Goal: Check status: Check status

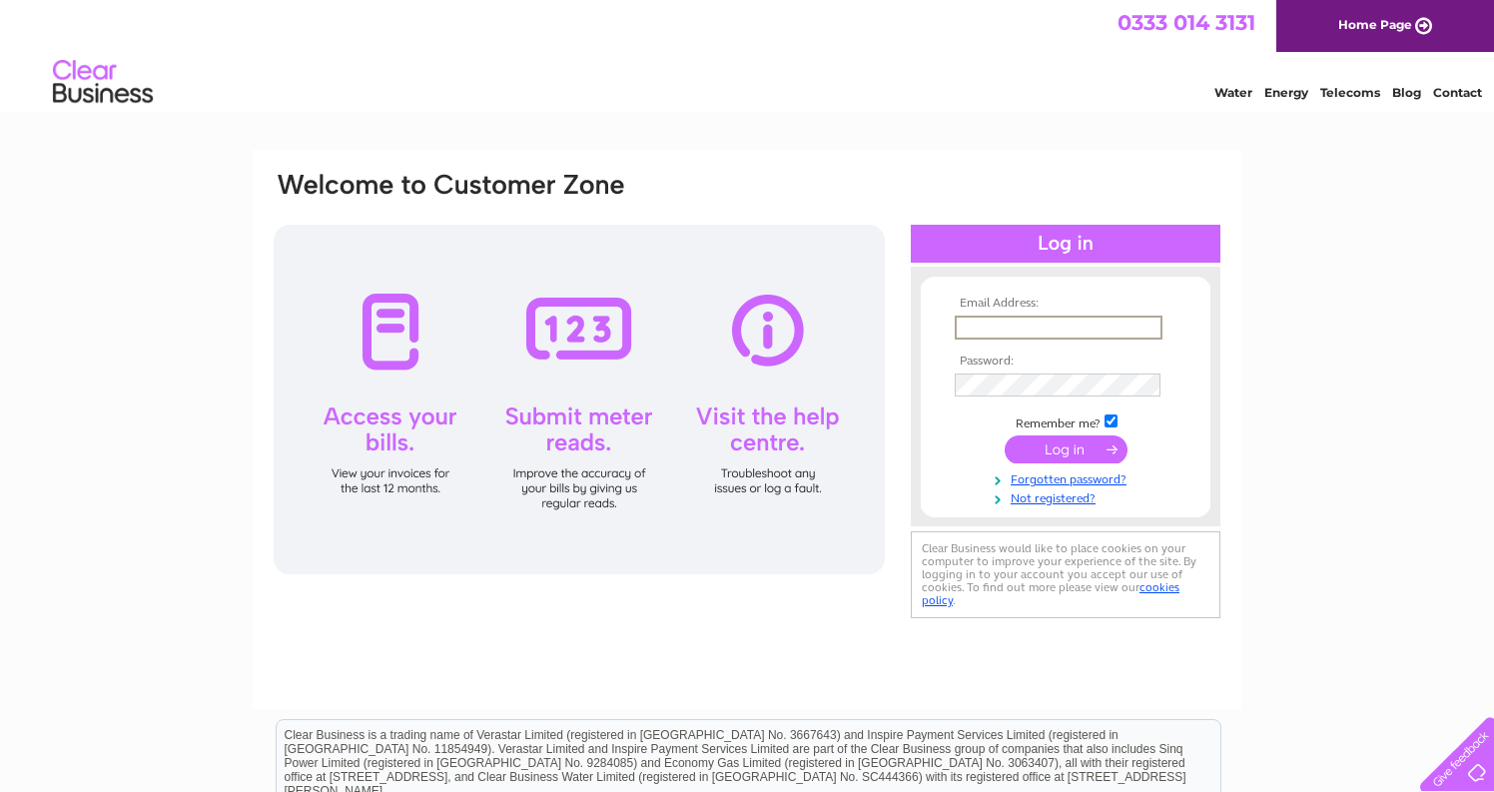
type input "ian@rockysgelato.com"
click at [1049, 446] on input "submit" at bounding box center [1066, 449] width 123 height 28
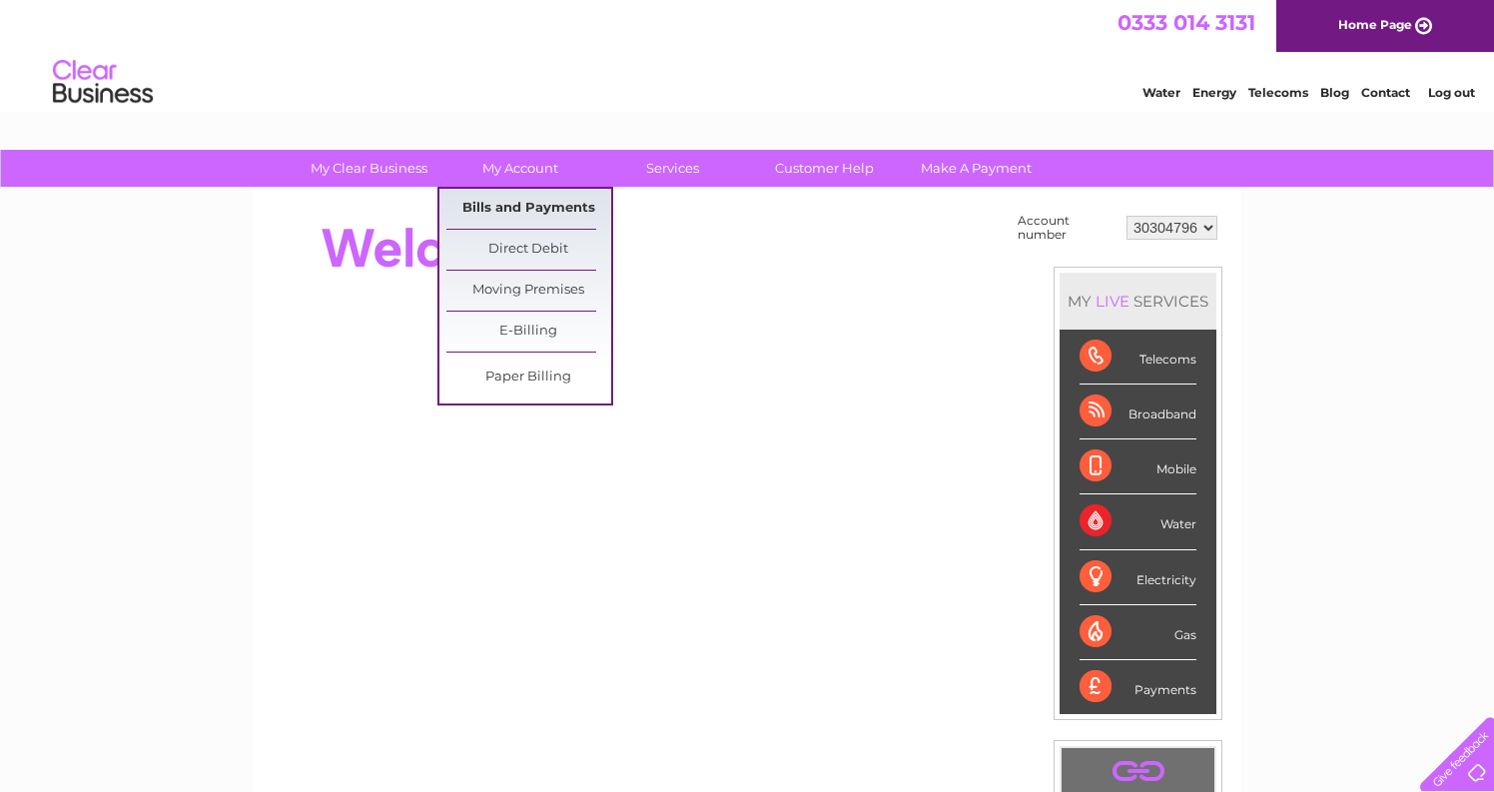
click at [534, 212] on link "Bills and Payments" at bounding box center [528, 209] width 165 height 40
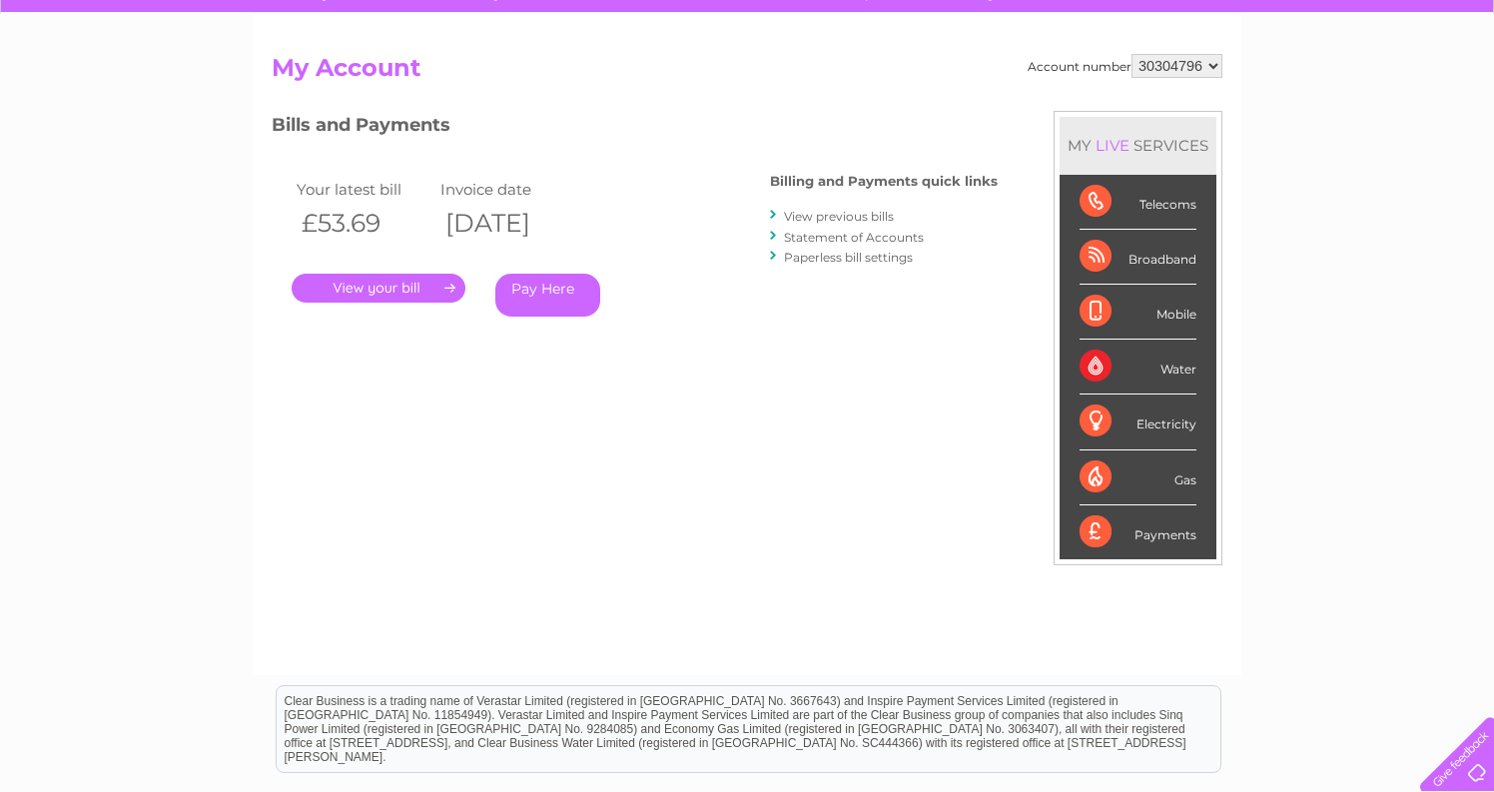
scroll to position [236, 0]
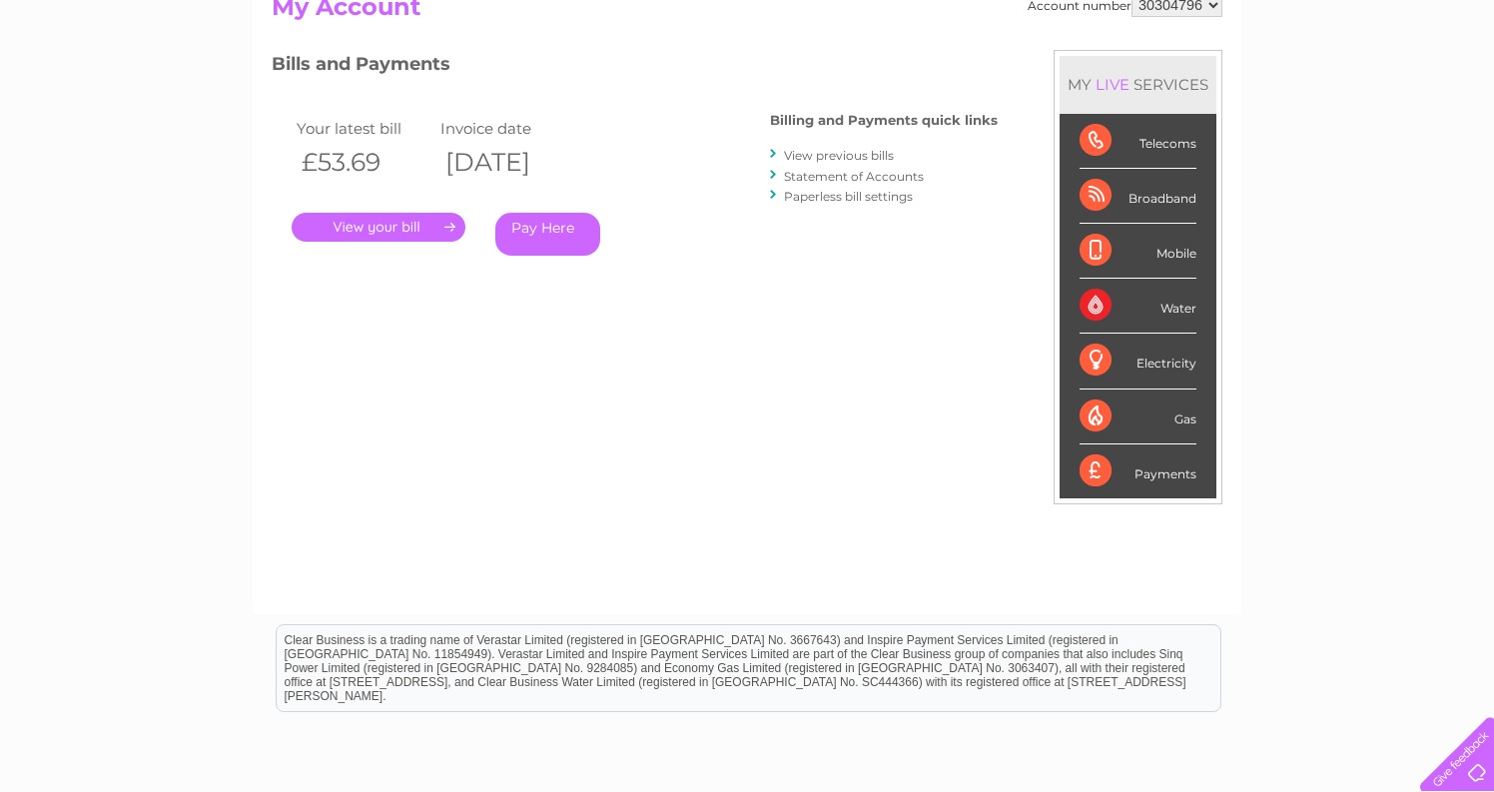
click at [401, 229] on link "." at bounding box center [379, 227] width 174 height 29
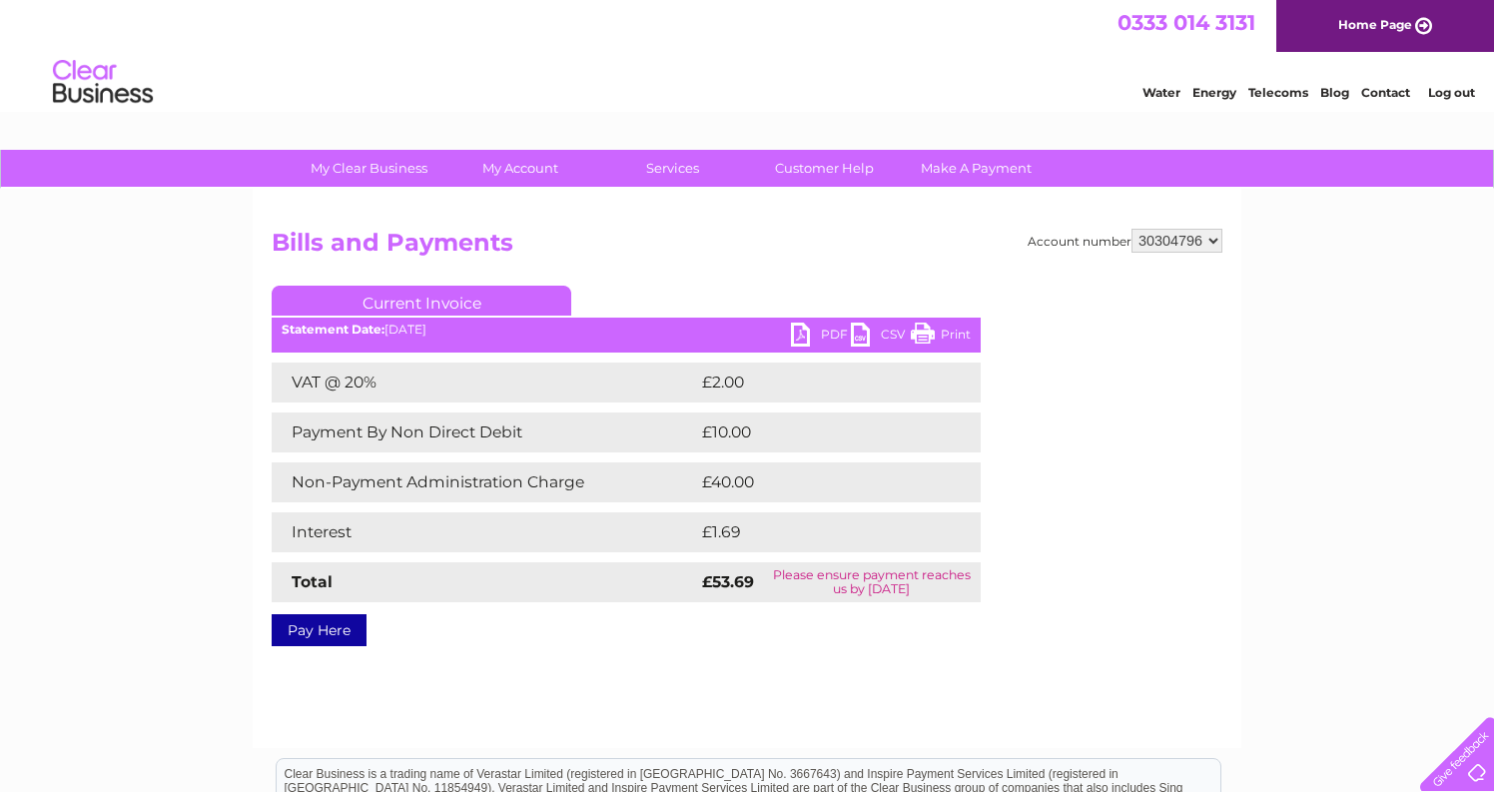
click at [441, 304] on link "Current Invoice" at bounding box center [422, 301] width 300 height 30
click at [699, 258] on h2 "Bills and Payments" at bounding box center [747, 248] width 951 height 38
drag, startPoint x: 742, startPoint y: 532, endPoint x: 694, endPoint y: 533, distance: 47.9
click at [694, 533] on tr "Interest £1.69" at bounding box center [626, 532] width 709 height 40
click at [694, 533] on td "Interest" at bounding box center [484, 532] width 425 height 40
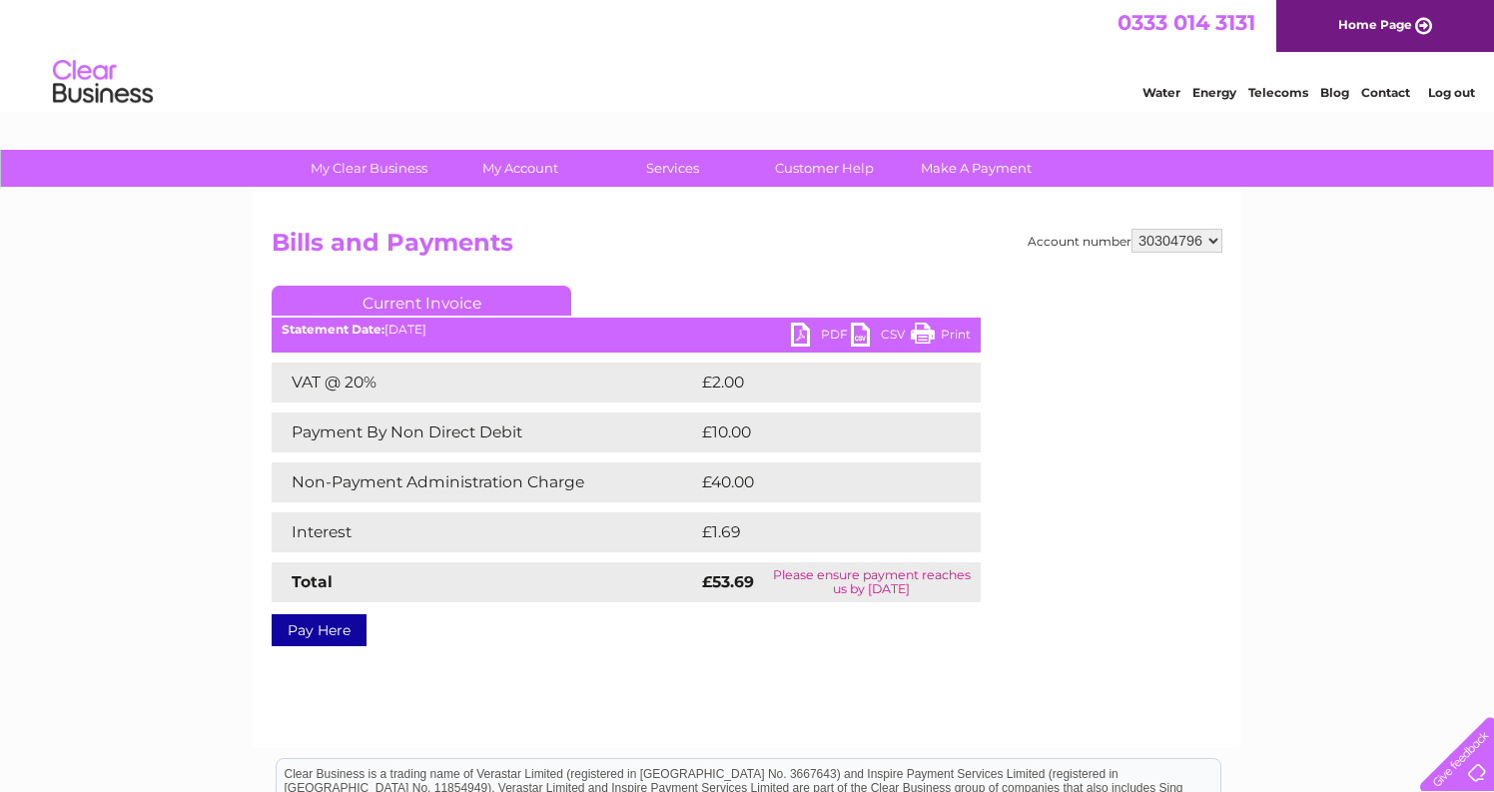
click at [475, 300] on link "Current Invoice" at bounding box center [422, 301] width 300 height 30
drag, startPoint x: 764, startPoint y: 484, endPoint x: 587, endPoint y: 480, distance: 176.8
click at [587, 480] on tr "Non-Payment Administration Charge £40.00" at bounding box center [626, 482] width 709 height 40
click at [670, 663] on div "Account number 30304796 Bills and Payments Current Invoice PDF CSV Print VAT @ …" at bounding box center [747, 468] width 989 height 559
click at [754, 655] on div "Account number 30304796 Bills and Payments Current Invoice PDF CSV Print VAT @ …" at bounding box center [747, 468] width 989 height 559
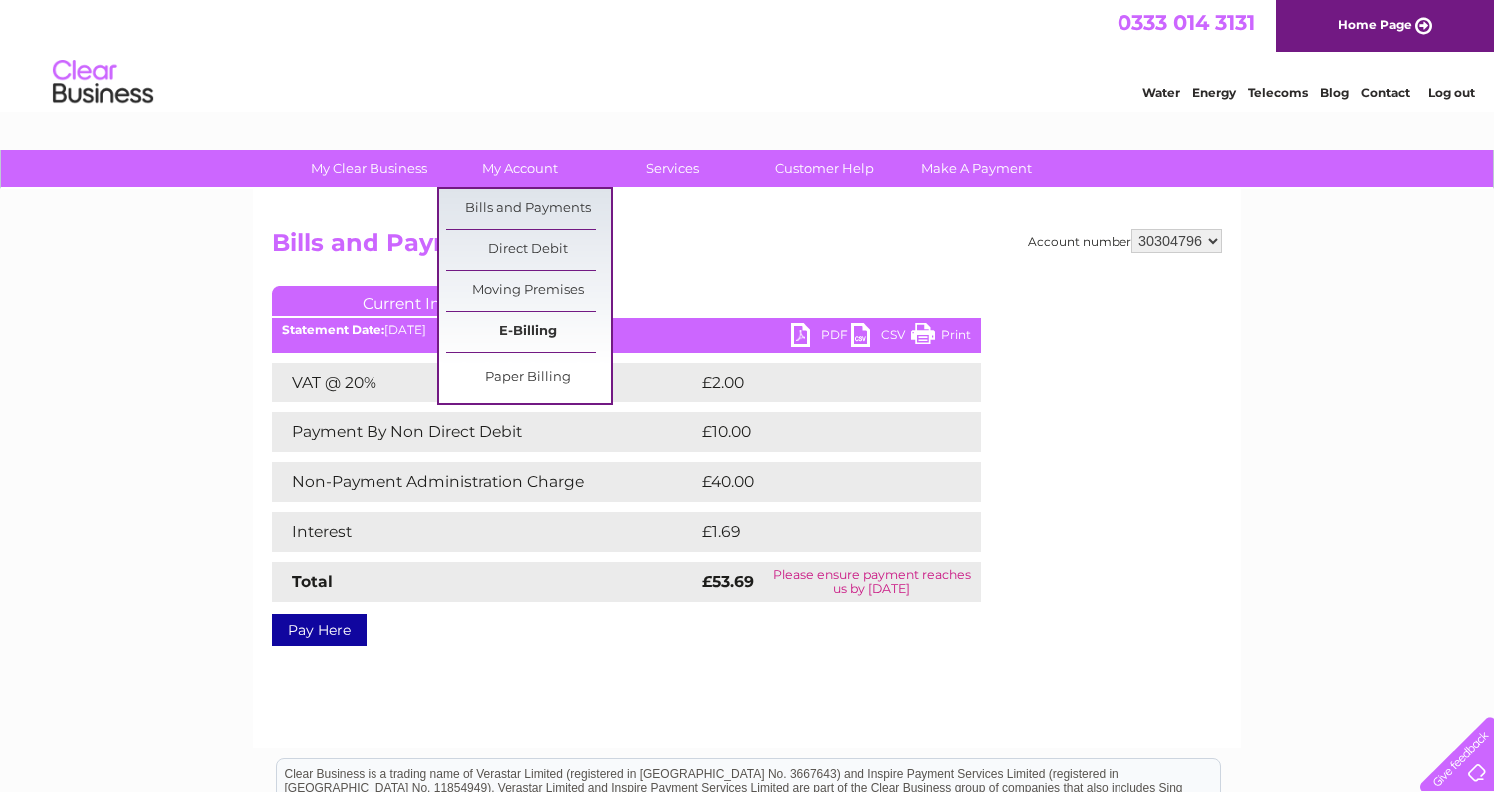
click at [540, 329] on link "E-Billing" at bounding box center [528, 332] width 165 height 40
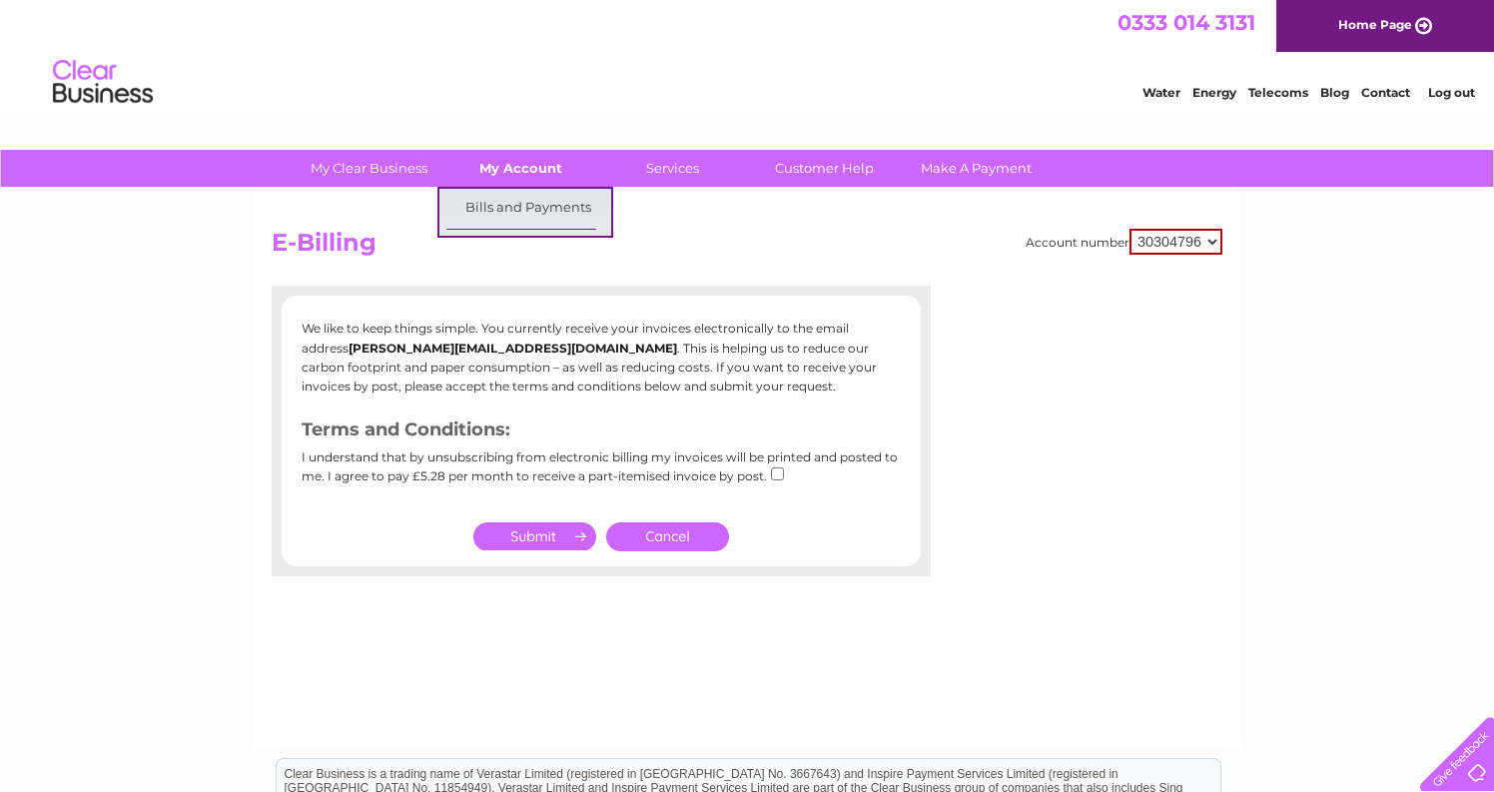
click at [529, 166] on link "My Account" at bounding box center [520, 168] width 165 height 37
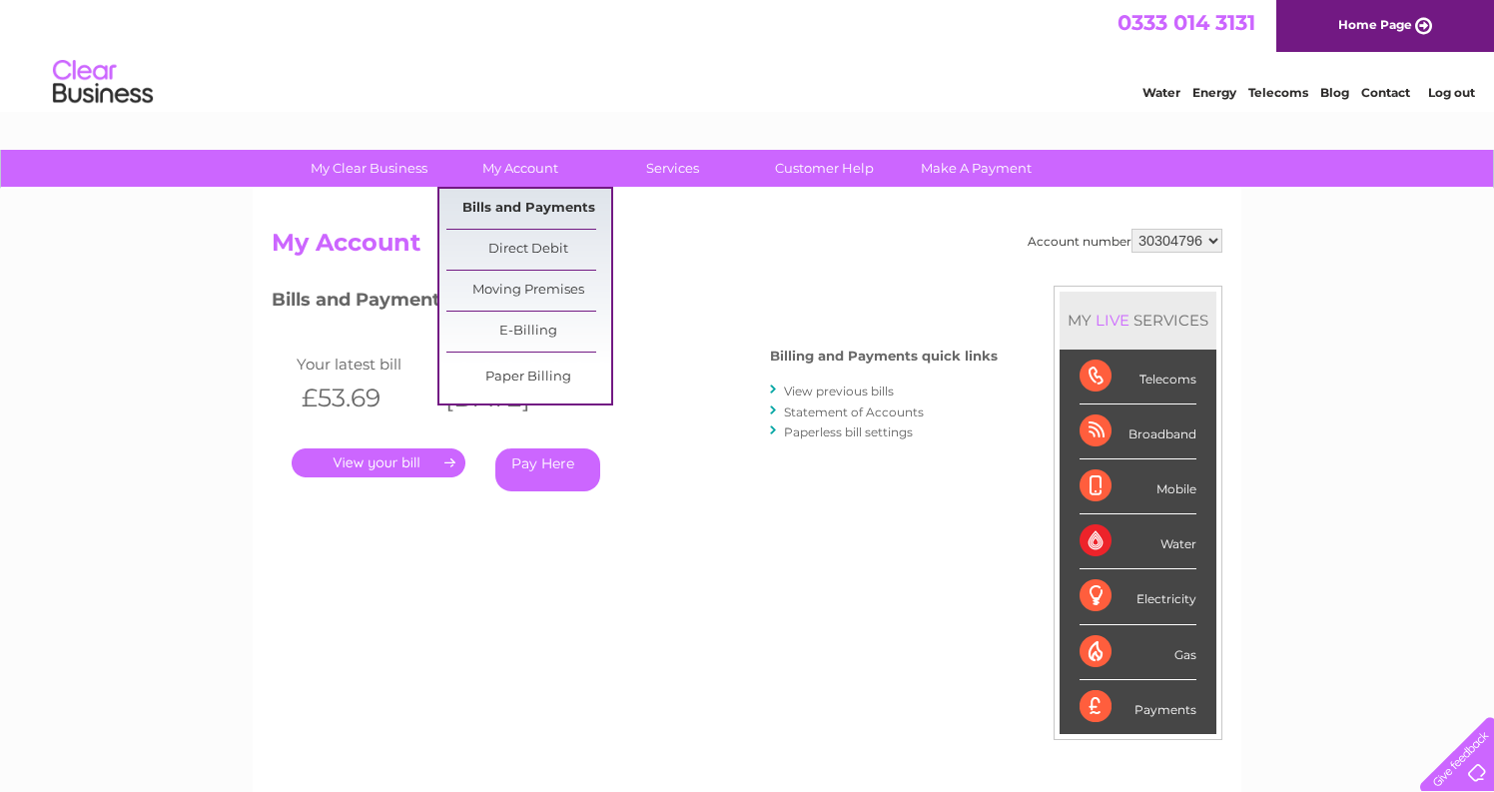
click at [521, 208] on link "Bills and Payments" at bounding box center [528, 209] width 165 height 40
